Goal: Task Accomplishment & Management: Use online tool/utility

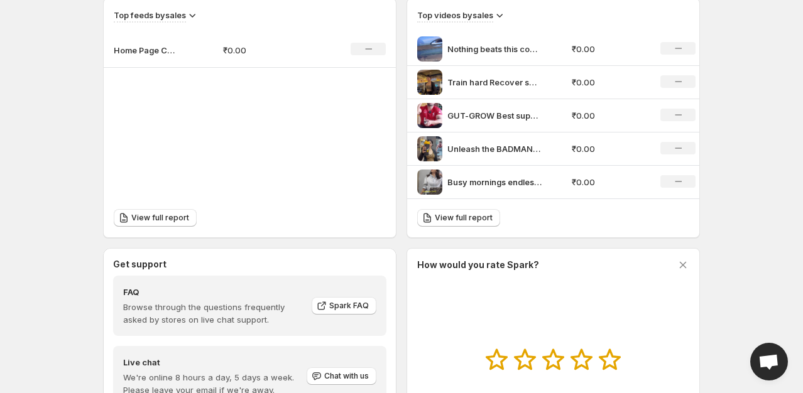
scroll to position [317, 0]
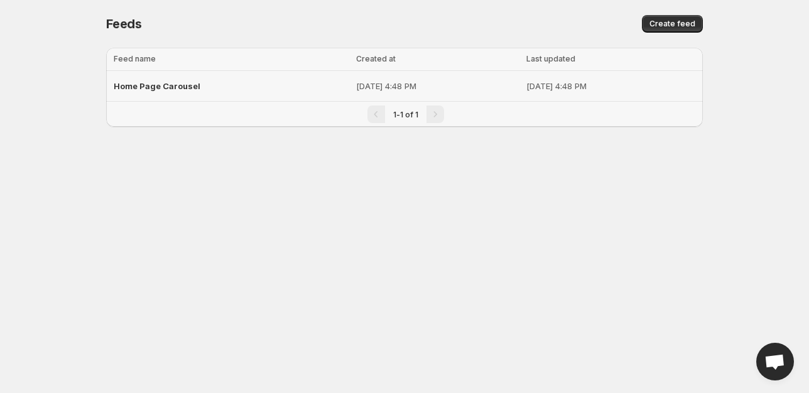
click at [425, 87] on p "[DATE] 4:48 PM" at bounding box center [437, 86] width 163 height 13
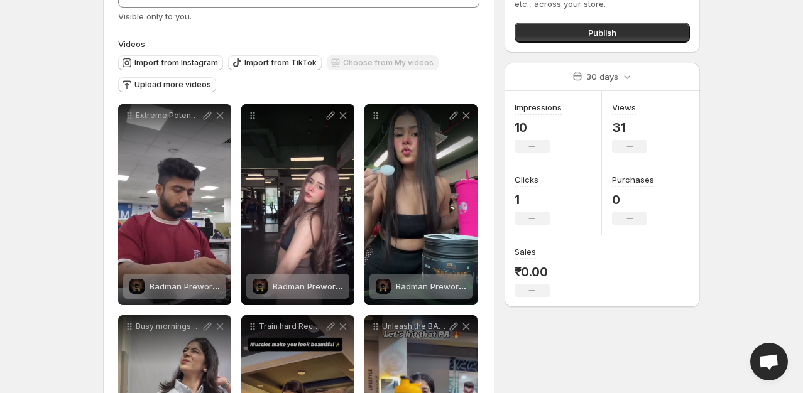
scroll to position [188, 0]
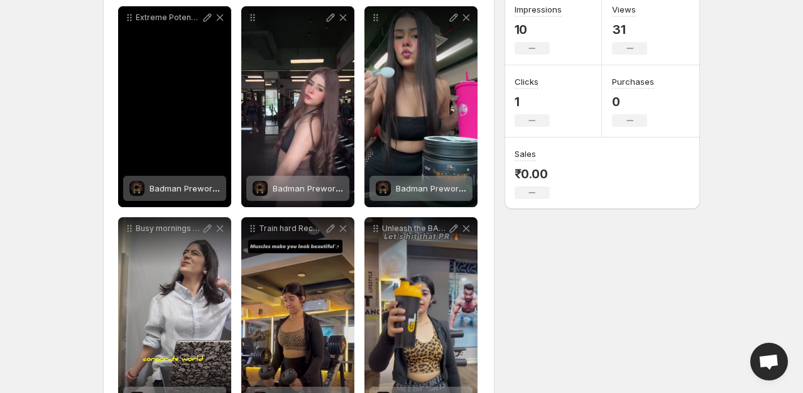
click at [161, 190] on span "Badman Preworkout 50 Servings" at bounding box center [214, 188] width 129 height 10
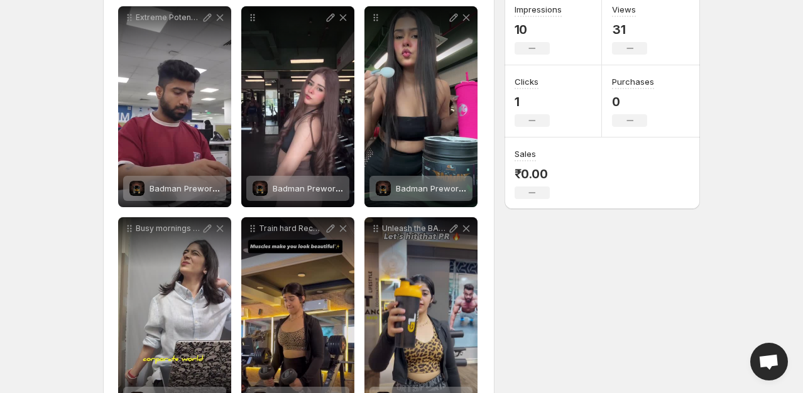
scroll to position [0, 0]
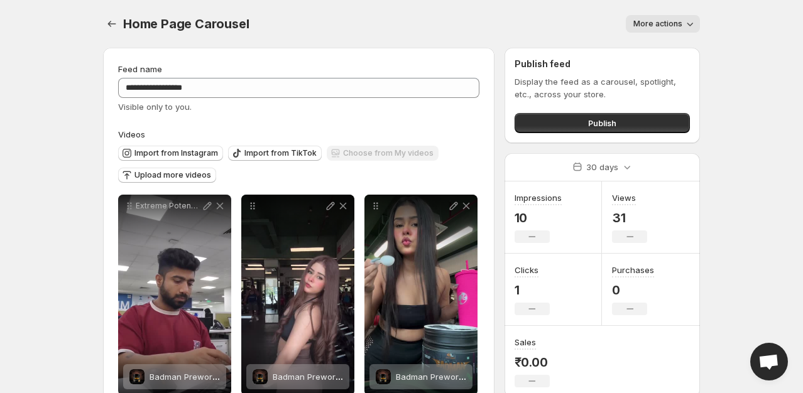
click at [662, 15] on button "More actions" at bounding box center [663, 24] width 74 height 18
click at [543, 35] on div "Home Page Carousel. This page is ready Home Page Carousel More actions More act…" at bounding box center [401, 24] width 597 height 48
click at [545, 121] on button "Publish" at bounding box center [602, 123] width 175 height 20
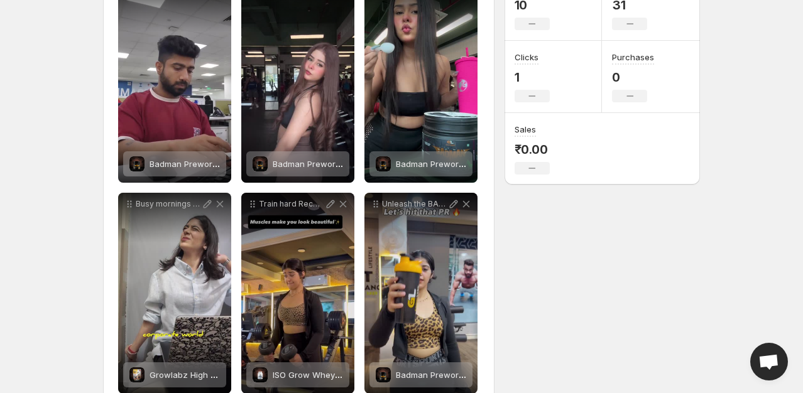
scroll to position [314, 0]
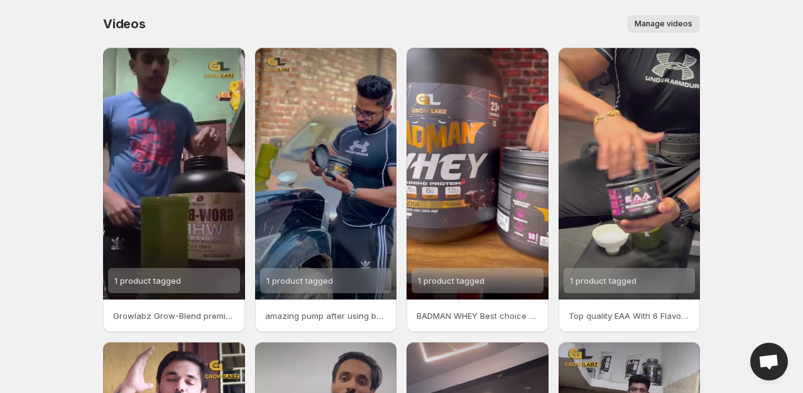
click at [667, 25] on span "Manage videos" at bounding box center [664, 24] width 58 height 10
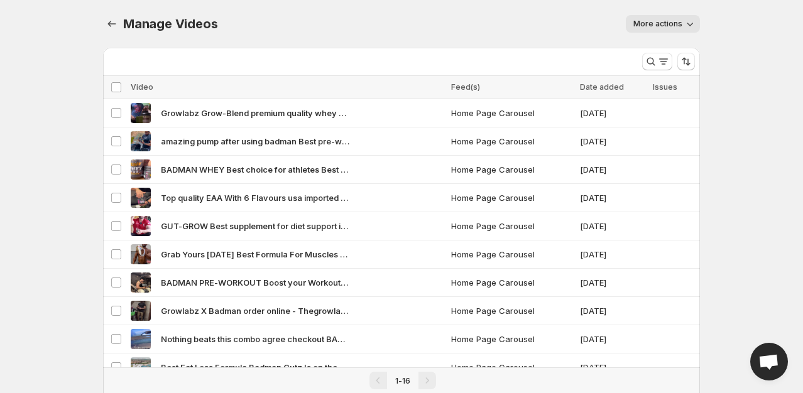
click at [657, 25] on span "More actions" at bounding box center [657, 24] width 49 height 10
click at [535, 31] on div "More actions" at bounding box center [465, 24] width 467 height 18
click at [784, 361] on span "Open chat" at bounding box center [769, 362] width 38 height 38
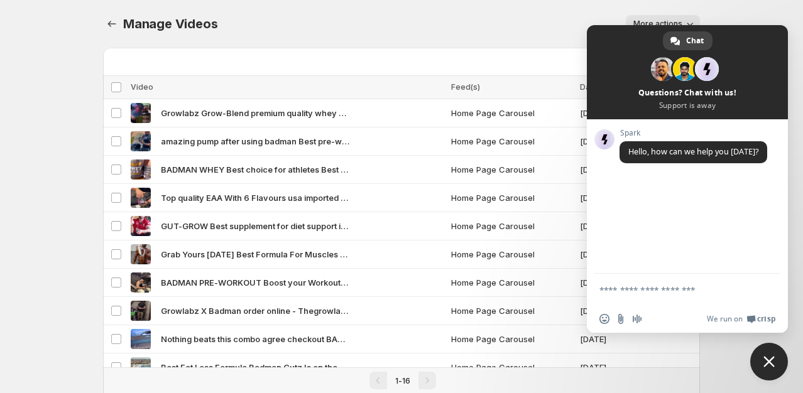
click at [645, 290] on textarea "Compose your message..." at bounding box center [673, 290] width 148 height 11
type textarea "**********"
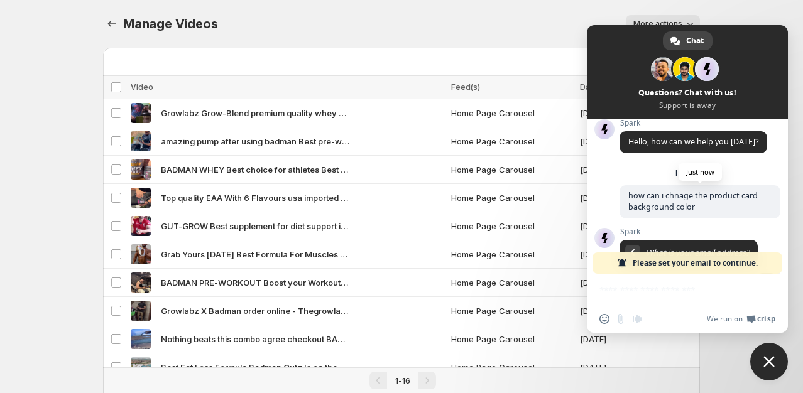
scroll to position [73, 0]
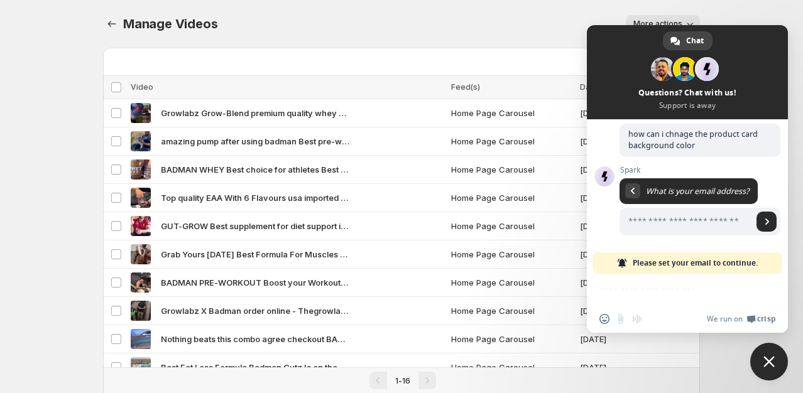
click at [767, 366] on span "Close chat" at bounding box center [768, 361] width 11 height 11
